Goal: Task Accomplishment & Management: Complete application form

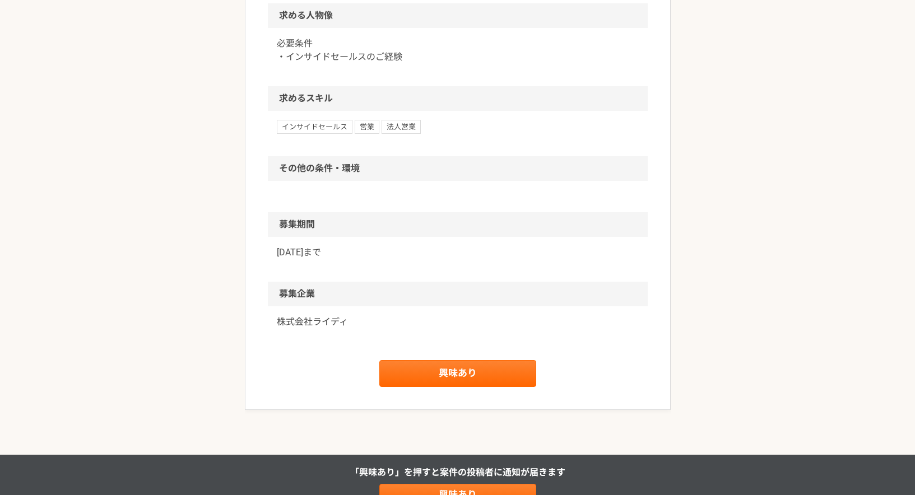
scroll to position [560, 0]
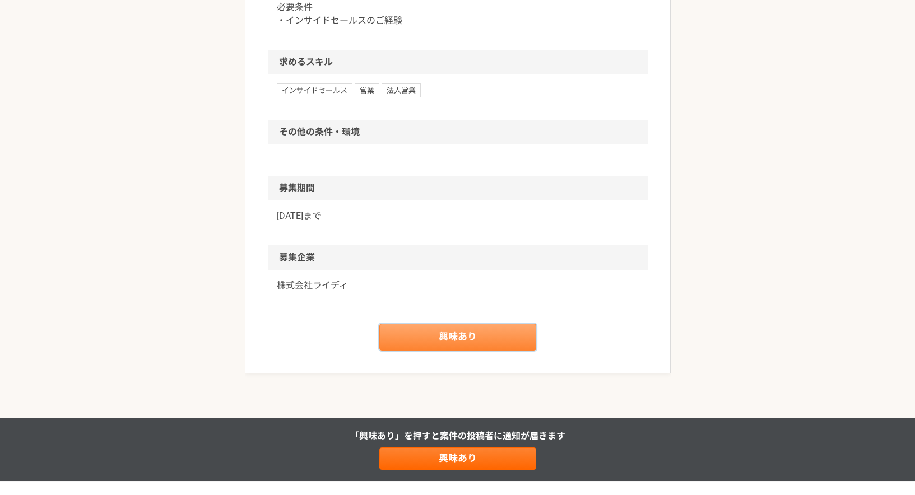
click at [431, 337] on link "興味あり" at bounding box center [457, 337] width 157 height 27
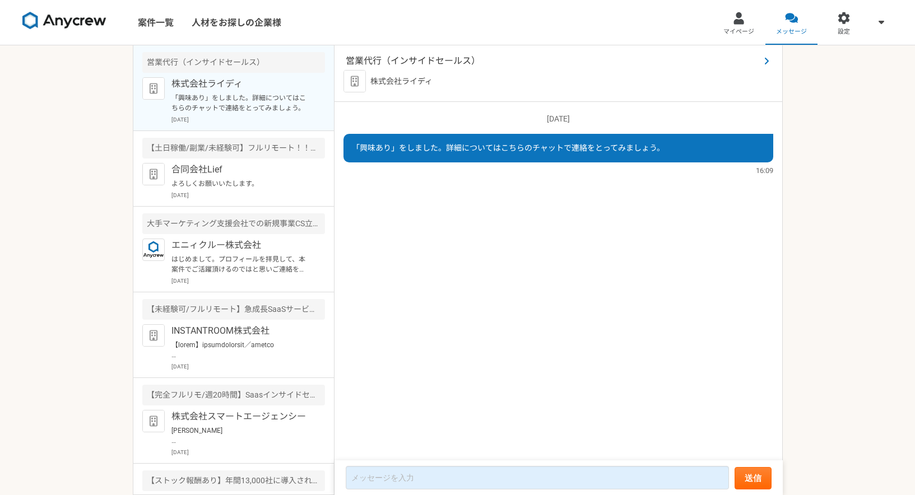
click at [392, 60] on span "営業代行（インサイドセールス）" at bounding box center [553, 60] width 414 height 13
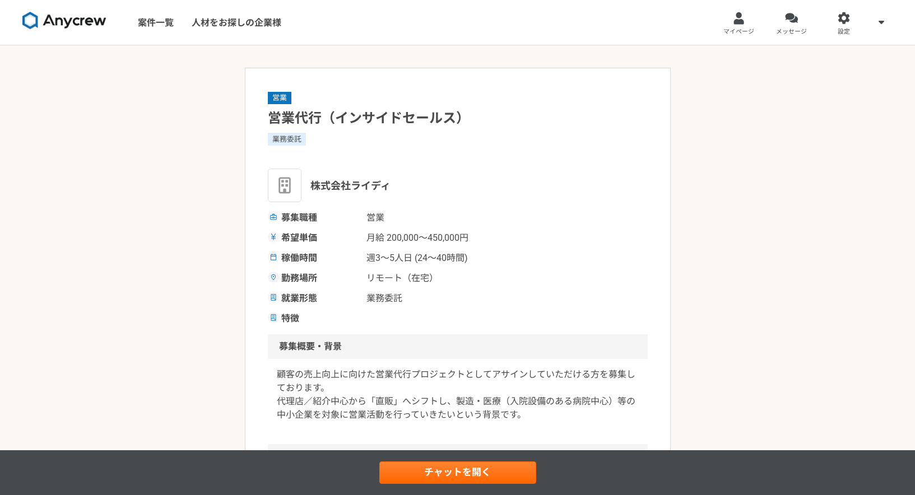
click at [291, 186] on img at bounding box center [285, 186] width 34 height 34
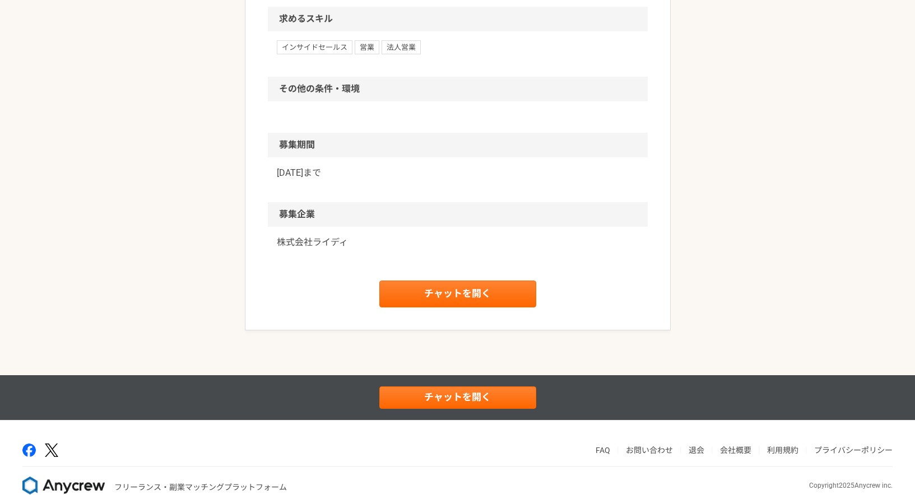
scroll to position [626, 0]
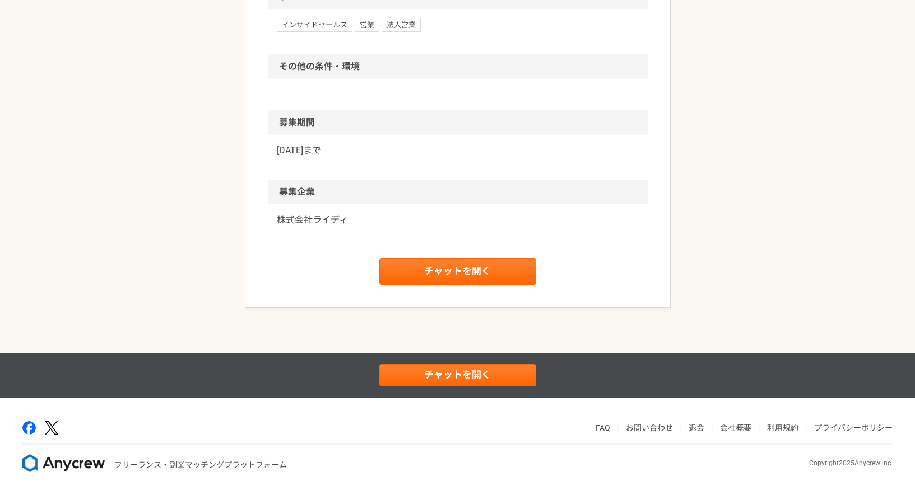
click at [322, 221] on p "株式会社ライディ" at bounding box center [458, 219] width 362 height 13
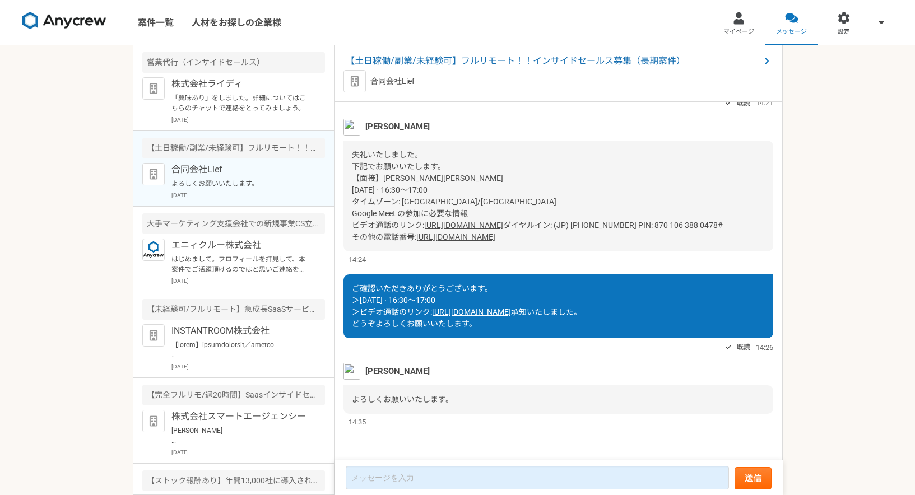
click at [194, 166] on p "合同会社Lief" at bounding box center [240, 169] width 138 height 13
click at [198, 147] on div "【土日稼働/副業/未経験可】フルリモート！！インサイドセールス募集（長期案件）" at bounding box center [233, 148] width 183 height 21
click at [388, 83] on p "合同会社Lief" at bounding box center [392, 82] width 44 height 12
click at [351, 82] on img at bounding box center [354, 81] width 22 height 22
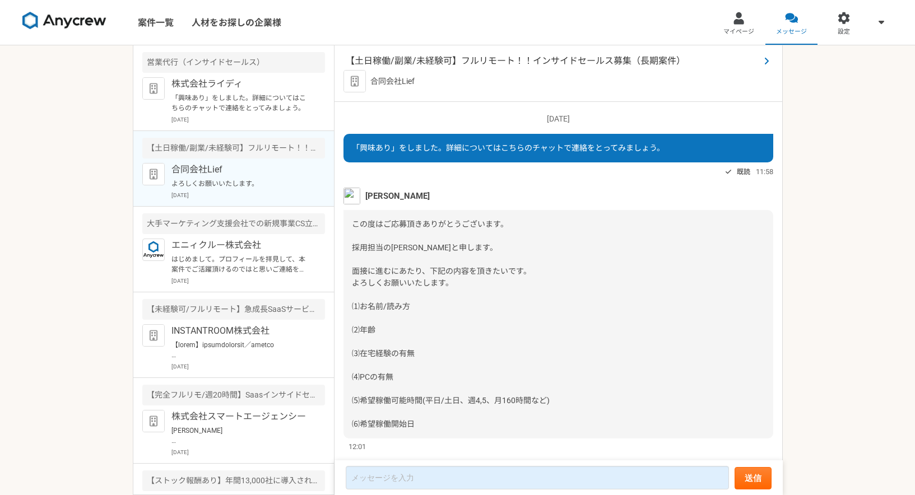
click at [524, 63] on span "【土日稼働/副業/未経験可】フルリモート！！インサイドセールス募集（長期案件）" at bounding box center [553, 60] width 414 height 13
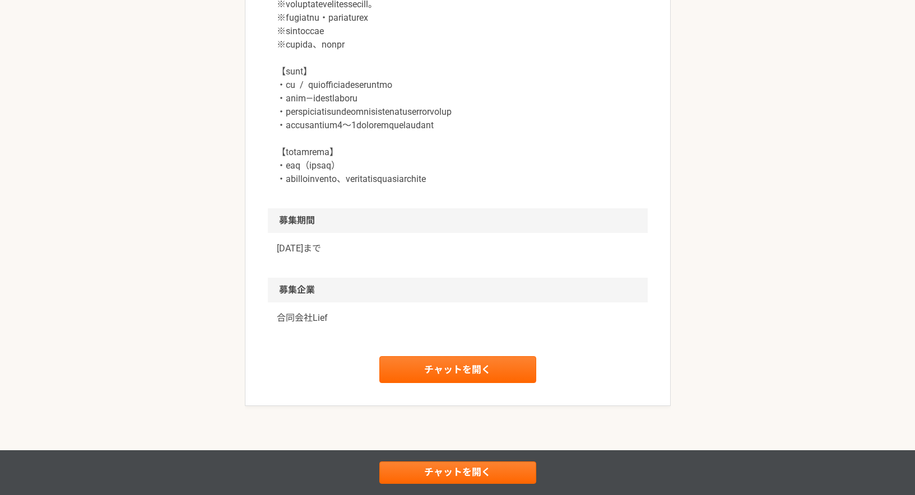
scroll to position [1597, 0]
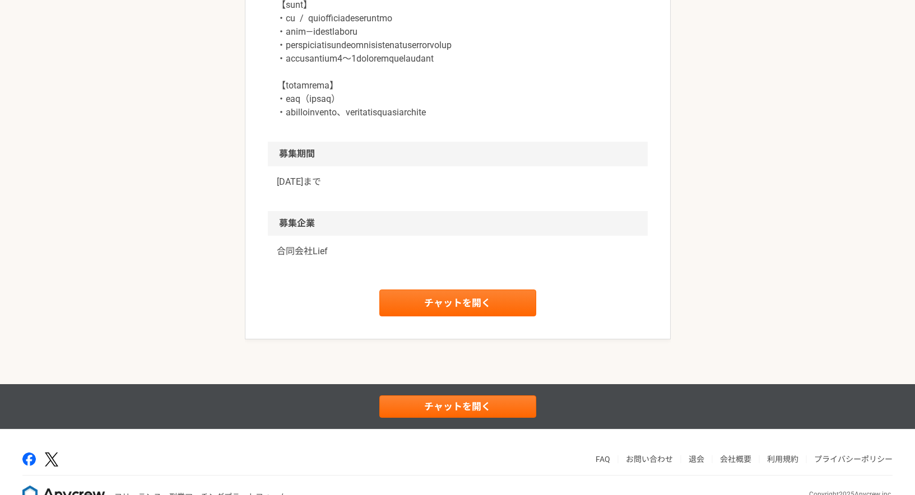
click at [316, 258] on p "合同会社Lief" at bounding box center [458, 251] width 362 height 13
click at [302, 258] on p "合同会社Lief" at bounding box center [458, 251] width 362 height 13
drag, startPoint x: 273, startPoint y: 263, endPoint x: 334, endPoint y: 265, distance: 61.1
click at [334, 265] on div "合同会社Lief" at bounding box center [458, 258] width 380 height 45
copy p "合同会社Lief"
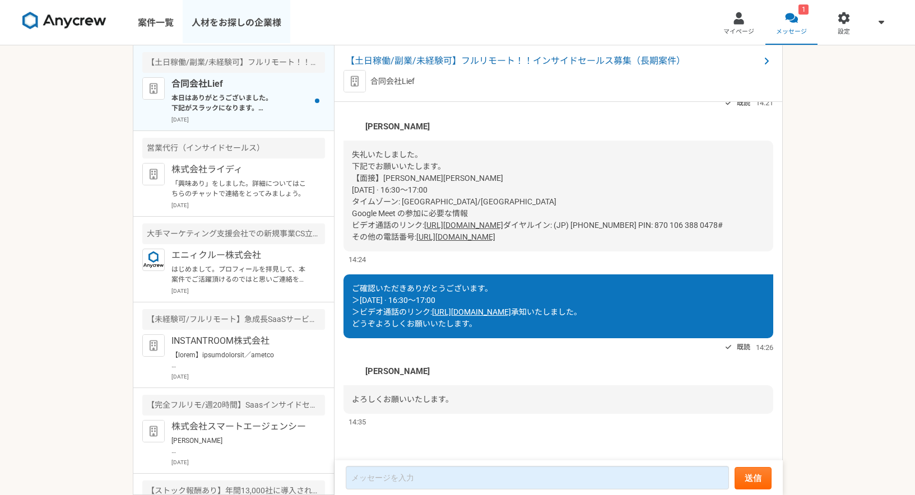
scroll to position [843, 0]
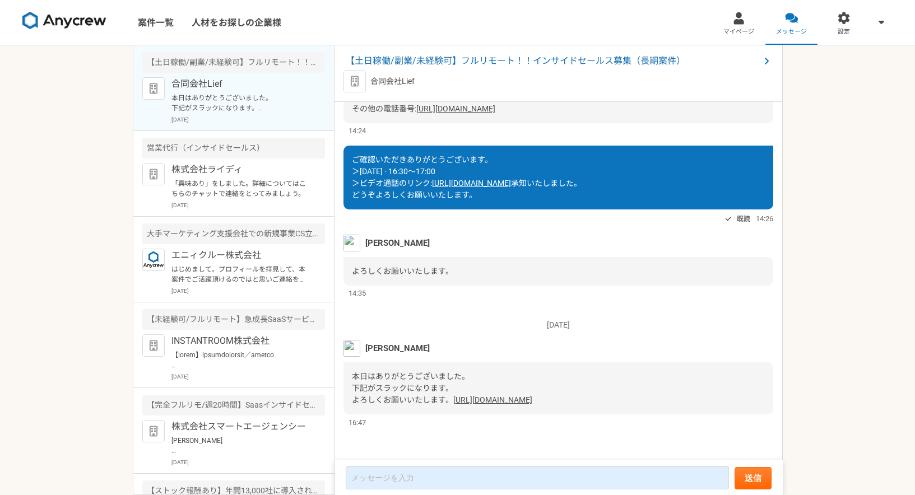
click at [546, 371] on div "本日はありがとうございました。 下記がスラックになります。 よろしくお願いいたします。 [URL][DOMAIN_NAME]" at bounding box center [558, 388] width 430 height 52
click at [453, 399] on link "[URL][DOMAIN_NAME]" at bounding box center [492, 399] width 79 height 9
drag, startPoint x: 683, startPoint y: 405, endPoint x: 341, endPoint y: 406, distance: 342.2
click at [341, 406] on div "[DATE] [PERSON_NAME]しました。 因みにご希望の条件等あればお伺いしたいです。 13:04 ありがとうございます。商材含め面談で詳細をお聞き…" at bounding box center [558, 282] width 448 height 360
copy link "[URL][DOMAIN_NAME]"
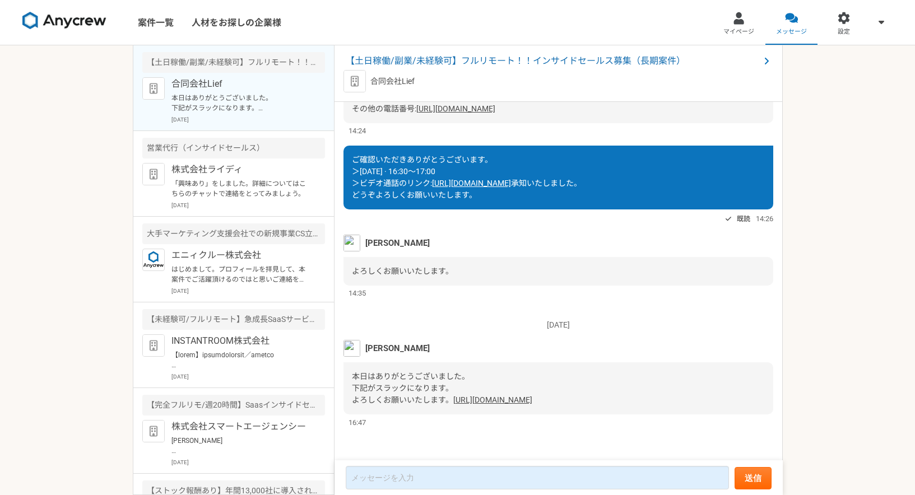
click at [453, 401] on link "[URL][DOMAIN_NAME]" at bounding box center [492, 399] width 79 height 9
click at [405, 481] on textarea at bounding box center [537, 478] width 383 height 24
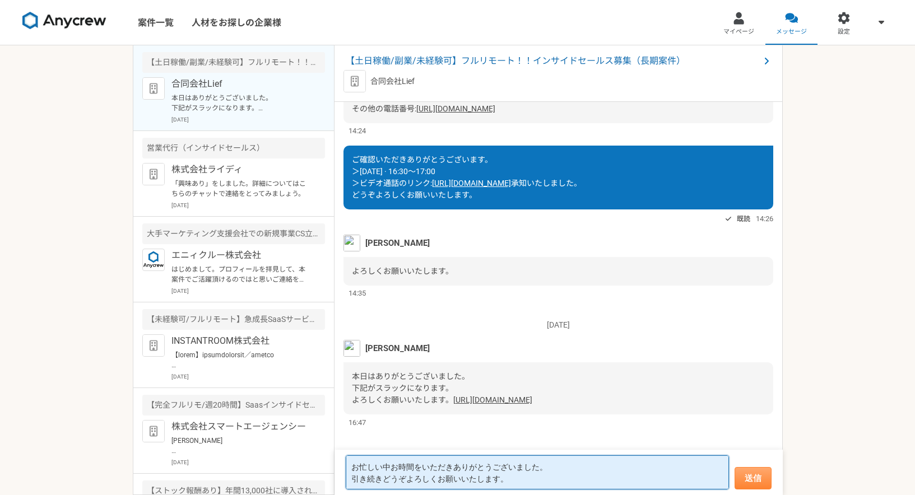
type textarea "お忙しい中お時間をいただきありがとうございました。 引き続きどうぞよろしくお願いいたします。"
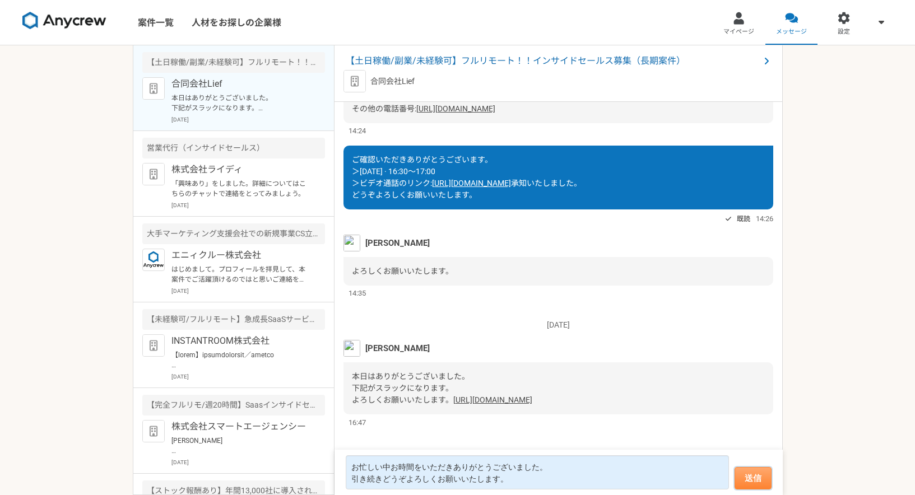
click at [754, 481] on button "送信" at bounding box center [752, 478] width 37 height 22
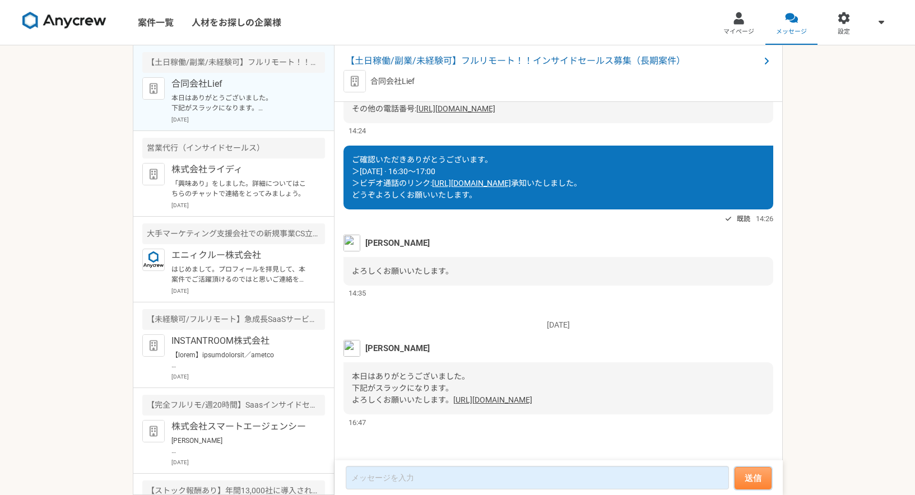
scroll to position [821, 0]
